Goal: Find contact information: Find contact information

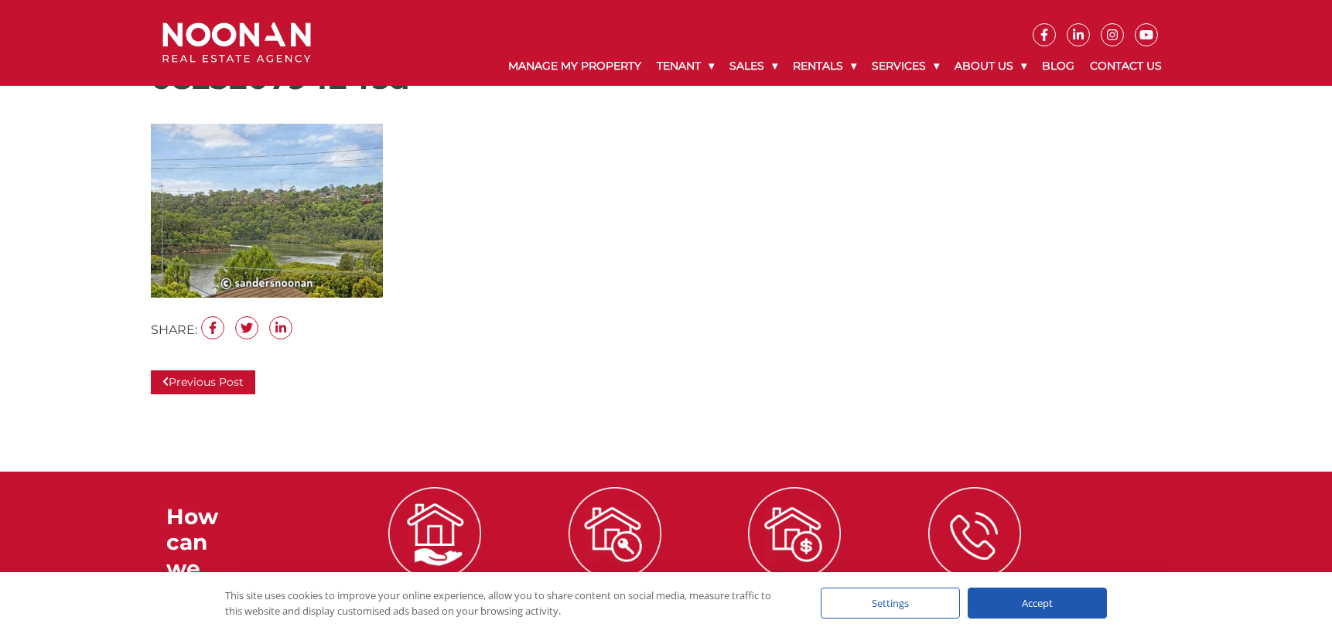
scroll to position [341, 0]
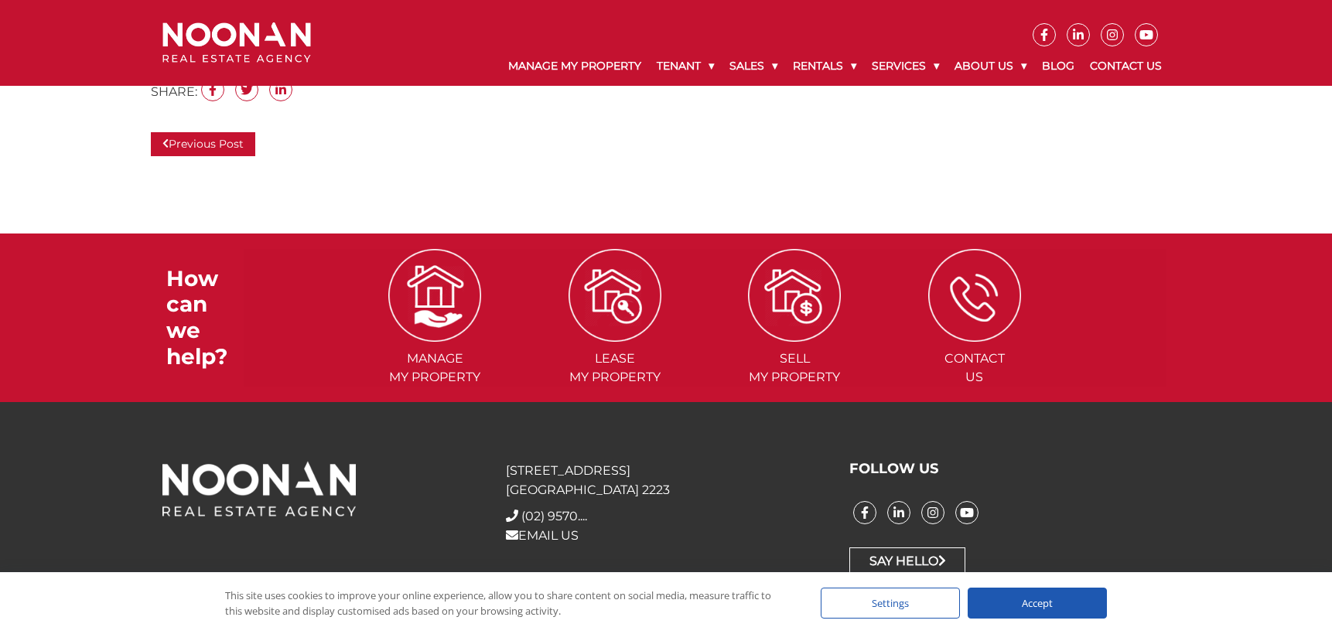
click at [1010, 597] on div "Accept" at bounding box center [1037, 603] width 139 height 31
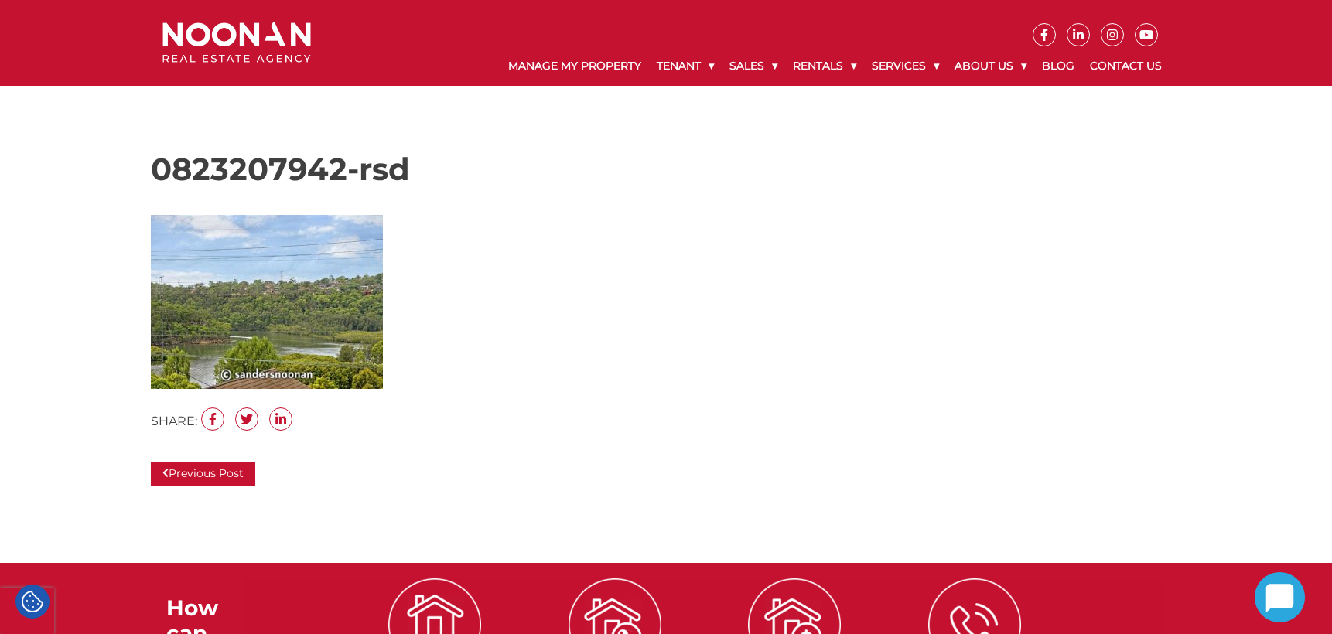
scroll to position [0, 0]
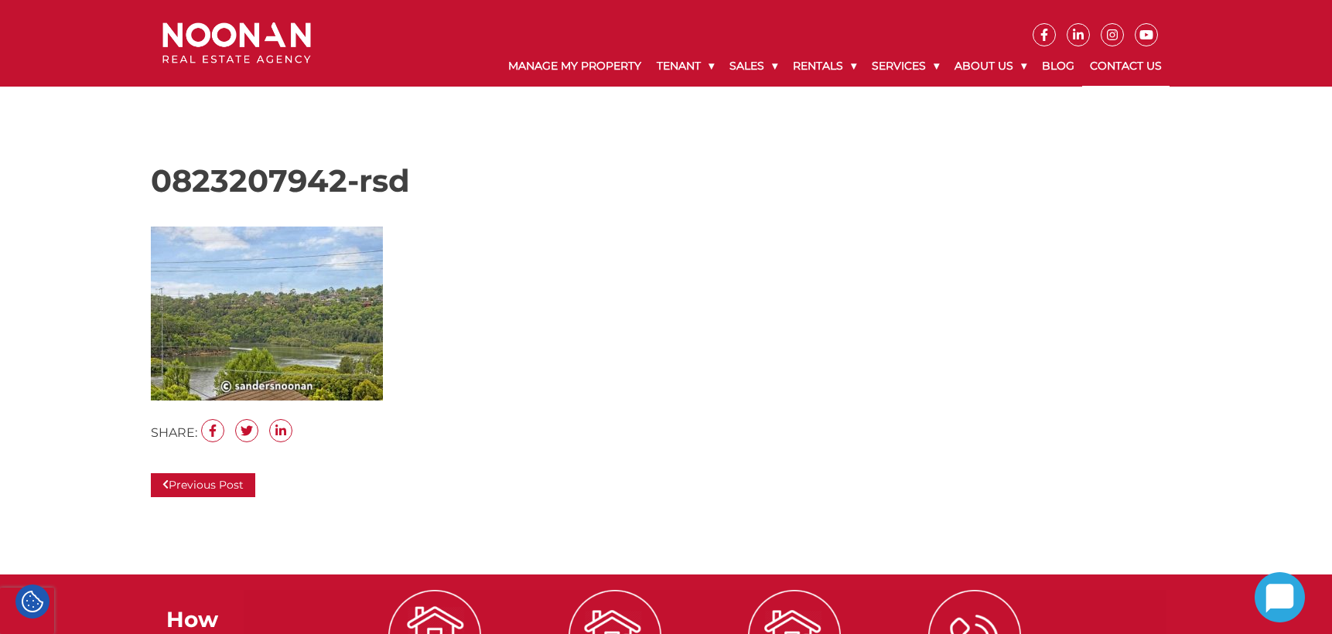
click at [1129, 67] on link "Contact Us" at bounding box center [1125, 66] width 87 height 40
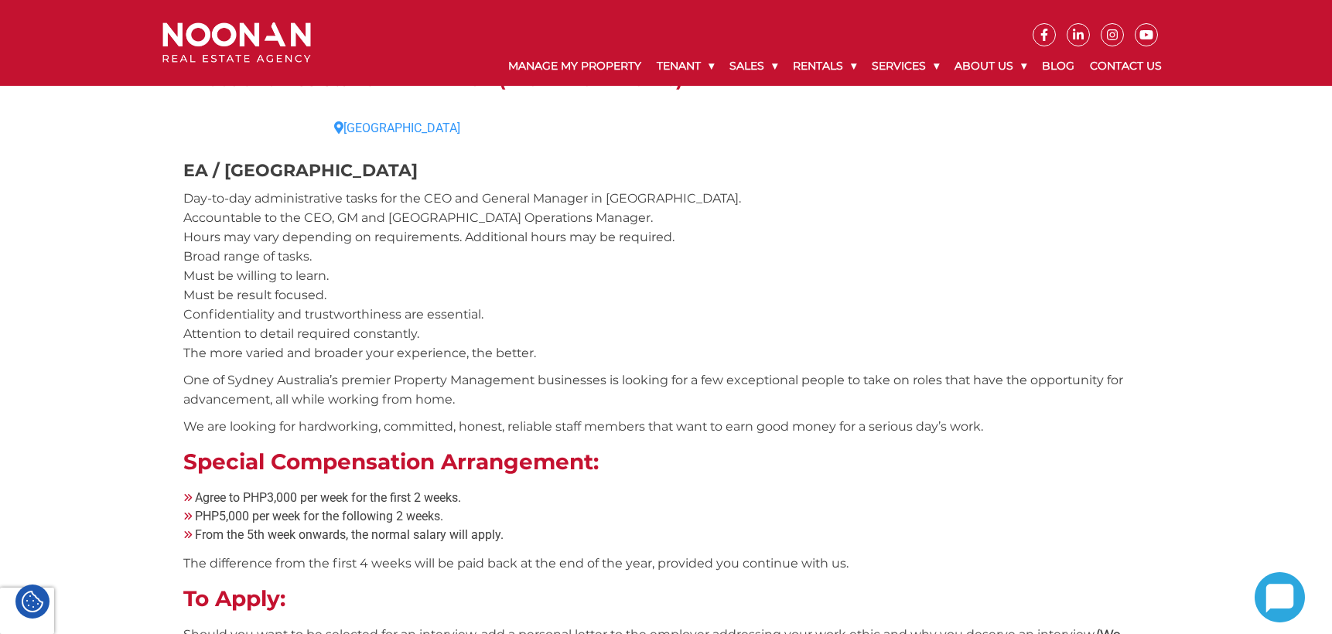
click at [839, 281] on p "Day-to-day administrative tasks for the CEO and General Manager in [GEOGRAPHIC_…" at bounding box center [666, 276] width 966 height 174
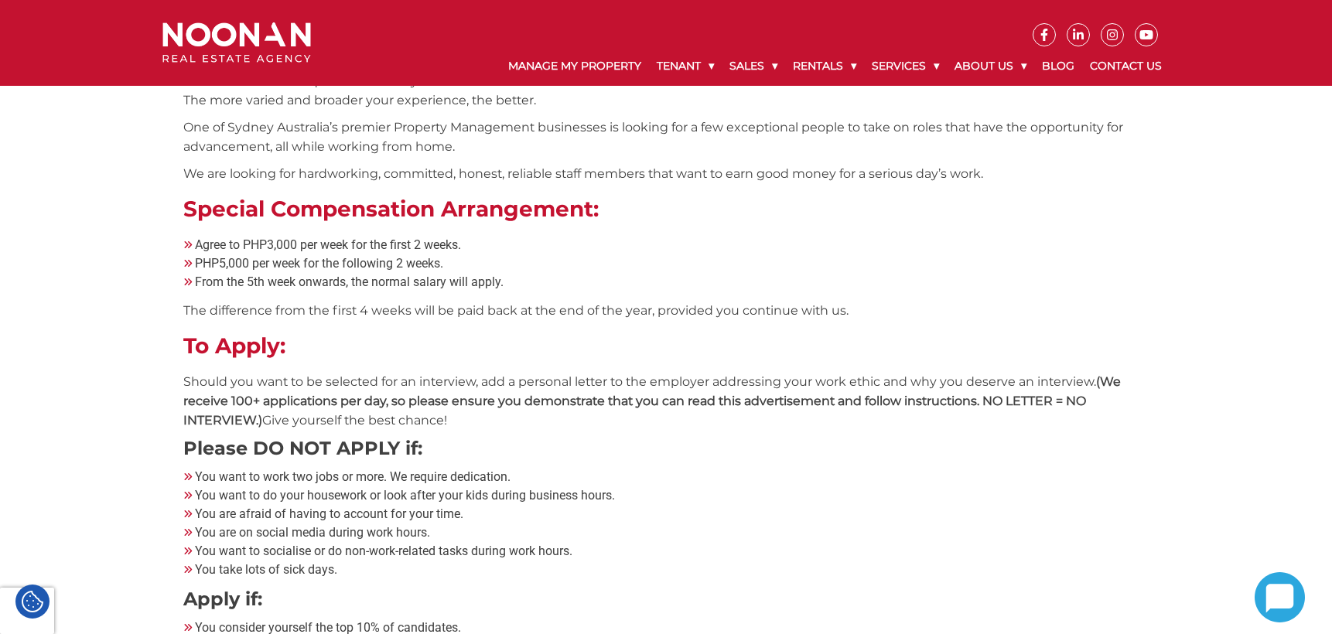
scroll to position [77, 0]
